Goal: Information Seeking & Learning: Learn about a topic

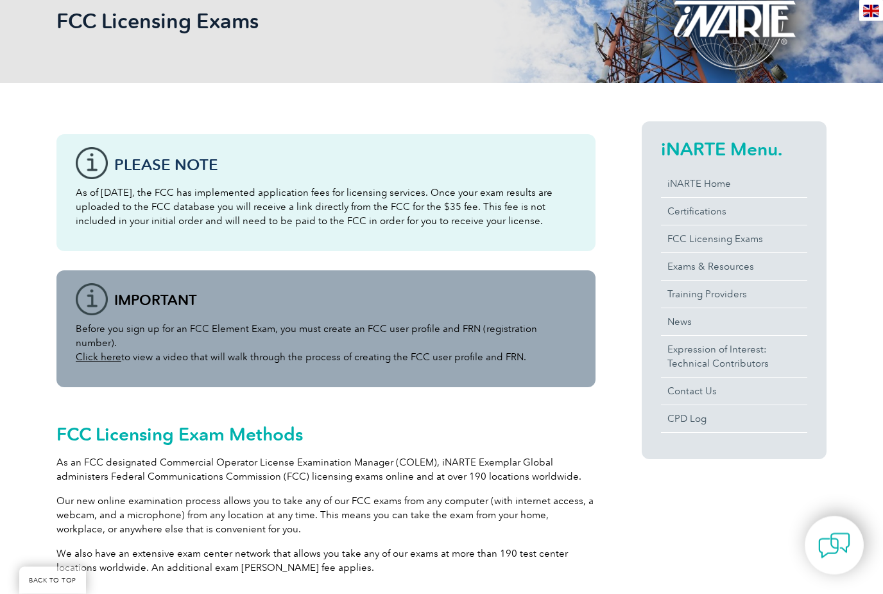
scroll to position [202, 0]
click at [744, 240] on link "FCC Licensing Exams" at bounding box center [734, 238] width 146 height 27
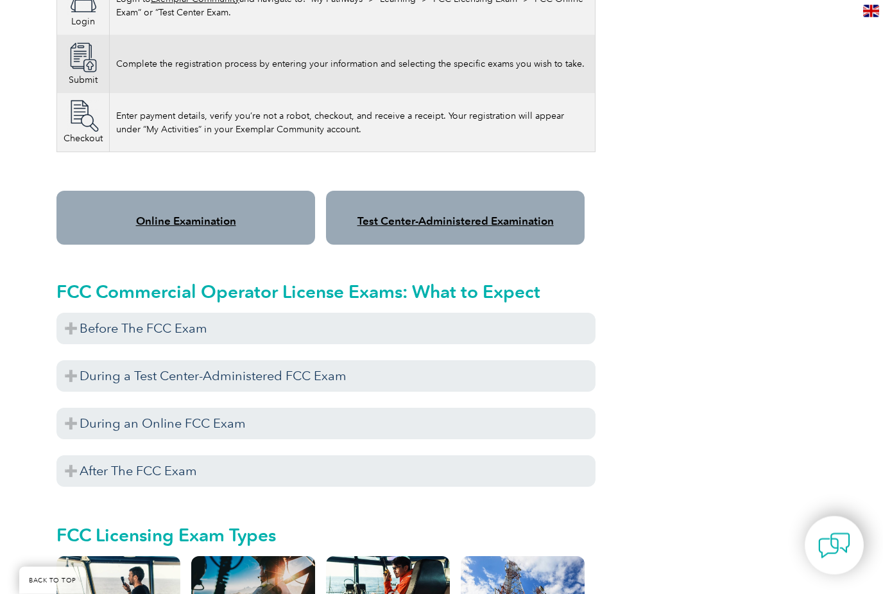
scroll to position [966, 0]
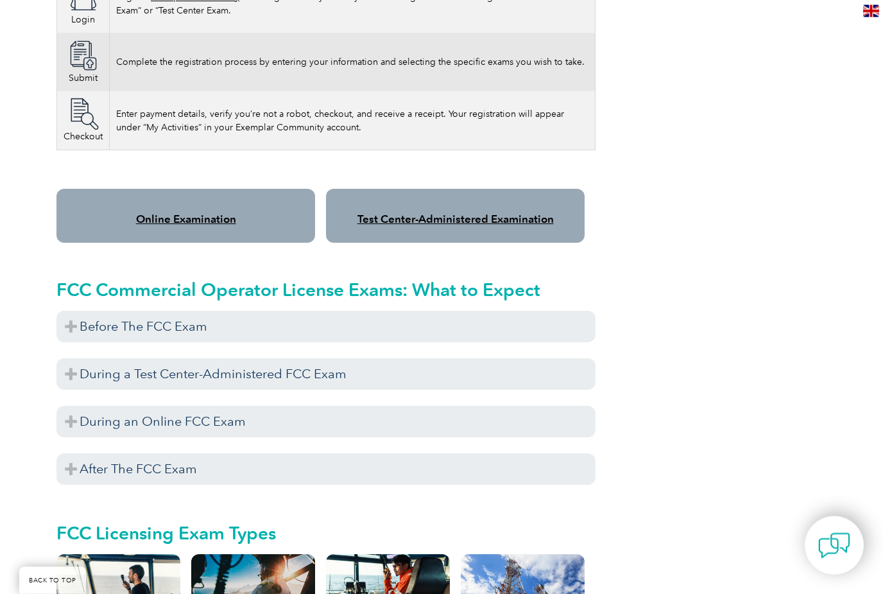
click at [124, 213] on h4 "Online Examination" at bounding box center [185, 219] width 207 height 13
click at [167, 213] on link "Online Examination" at bounding box center [186, 219] width 100 height 13
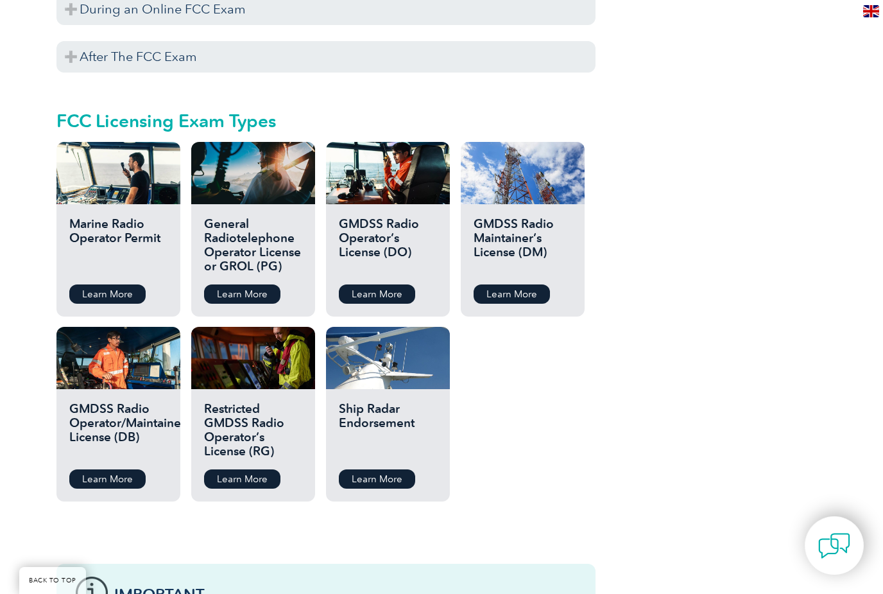
scroll to position [1375, 0]
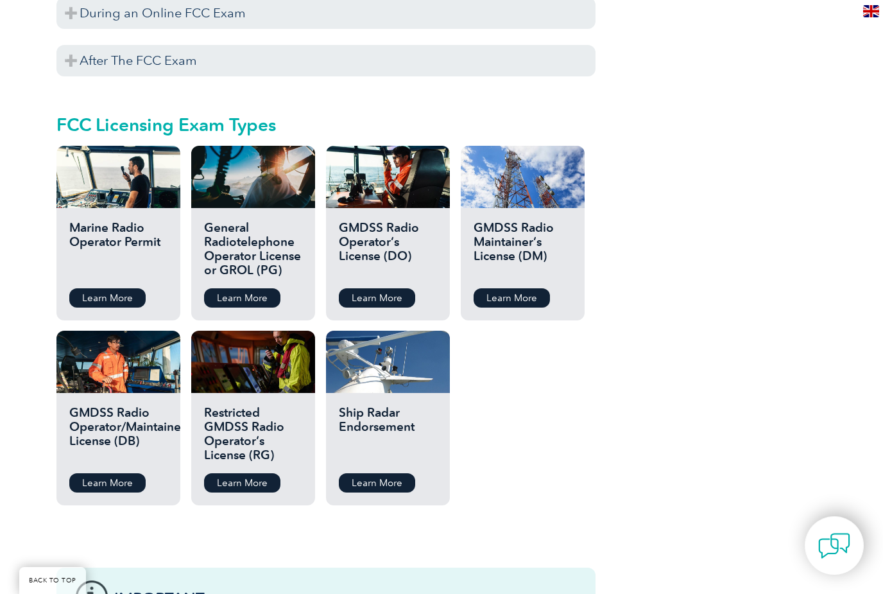
click at [234, 288] on link "Learn More" at bounding box center [242, 297] width 76 height 19
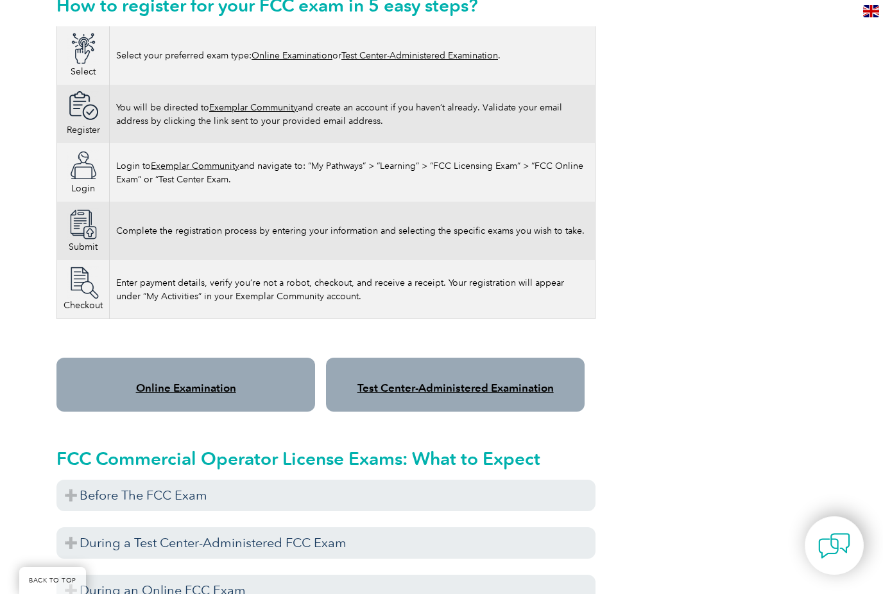
scroll to position [792, 0]
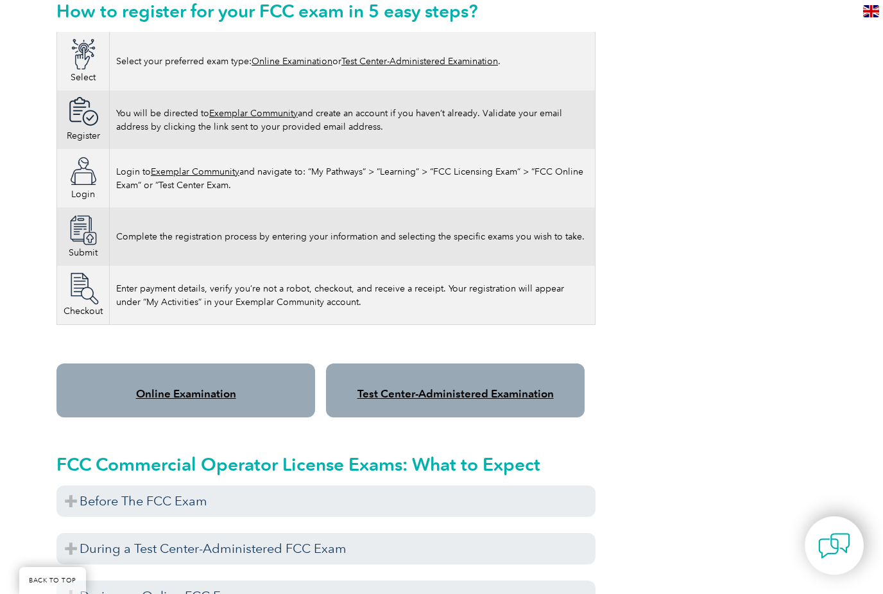
click at [173, 387] on link "Online Examination" at bounding box center [186, 393] width 100 height 13
